Goal: Navigation & Orientation: Find specific page/section

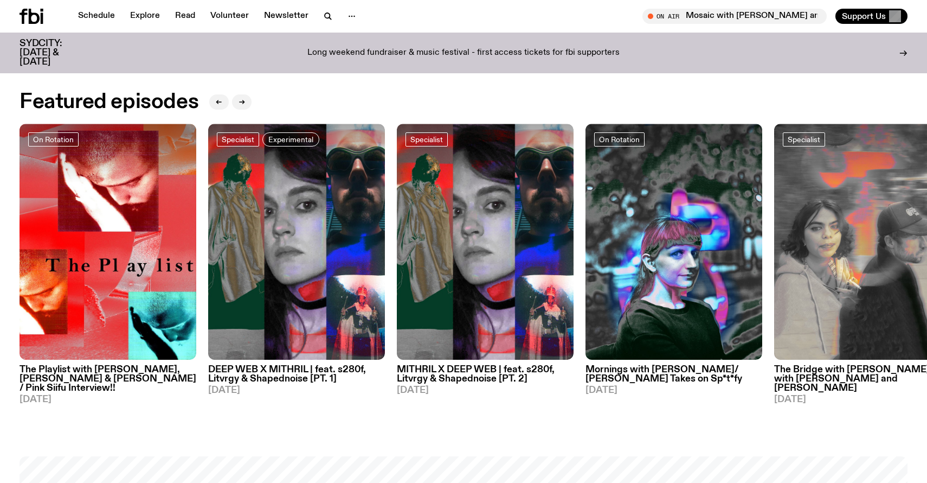
scroll to position [534, 0]
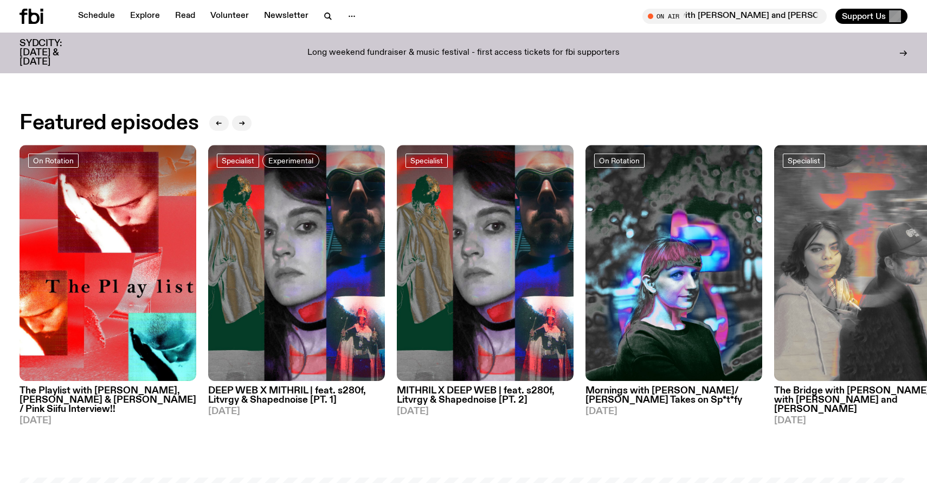
click at [151, 6] on div "Schedule Explore Read Volunteer Newsletter On Air Mosaic with [PERSON_NAME] and…" at bounding box center [463, 16] width 927 height 33
click at [151, 17] on link "Explore" at bounding box center [145, 16] width 43 height 15
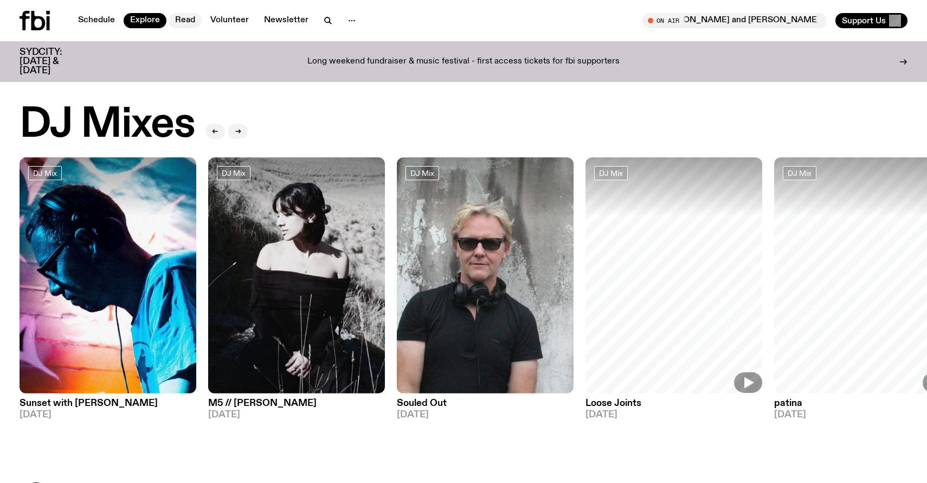
click at [193, 16] on link "Read" at bounding box center [185, 20] width 33 height 15
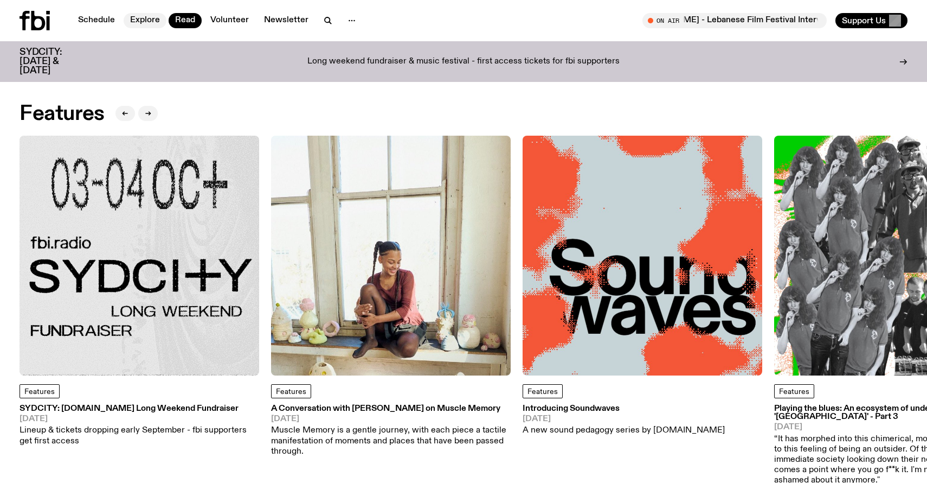
click at [145, 20] on link "Explore" at bounding box center [145, 20] width 43 height 15
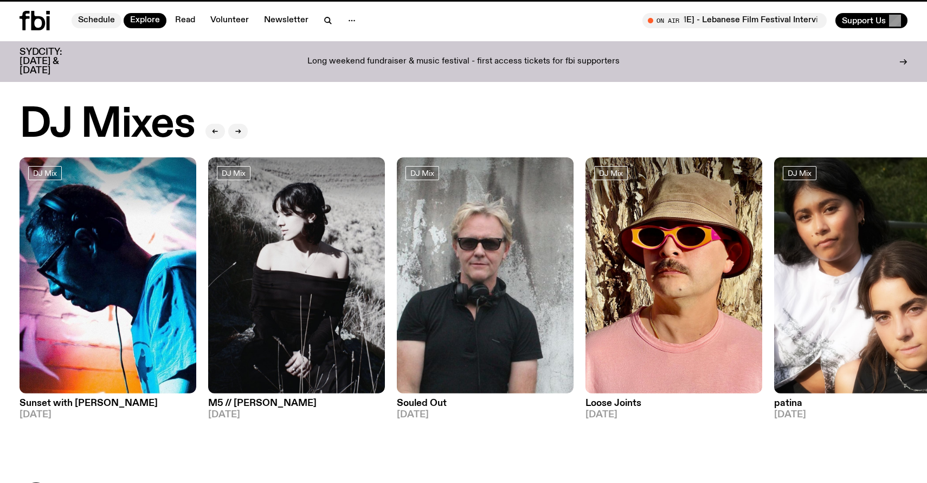
click at [88, 20] on link "Schedule" at bounding box center [97, 20] width 50 height 15
